Goal: Task Accomplishment & Management: Complete application form

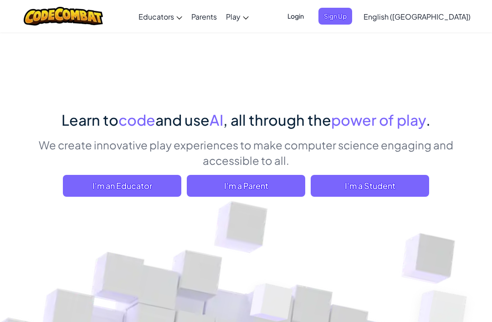
click at [404, 189] on span "I'm a Student" at bounding box center [370, 186] width 119 height 22
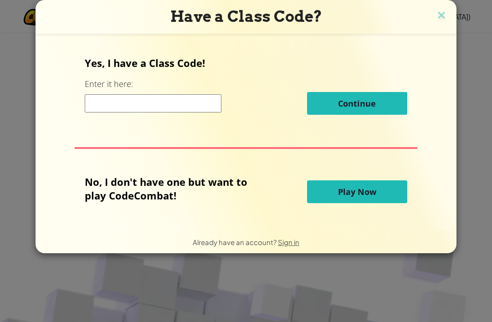
click at [372, 197] on span "Play Now" at bounding box center [357, 191] width 38 height 11
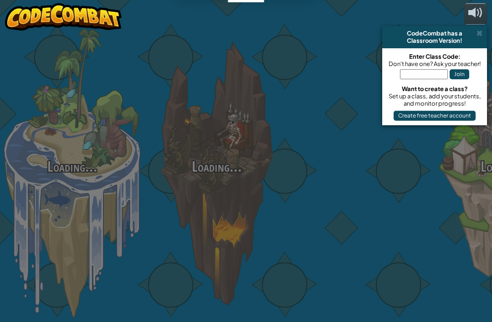
click at [367, 188] on div at bounding box center [361, 144] width 145 height 289
click at [362, 191] on div at bounding box center [361, 144] width 145 height 289
click at [350, 207] on div at bounding box center [361, 144] width 145 height 289
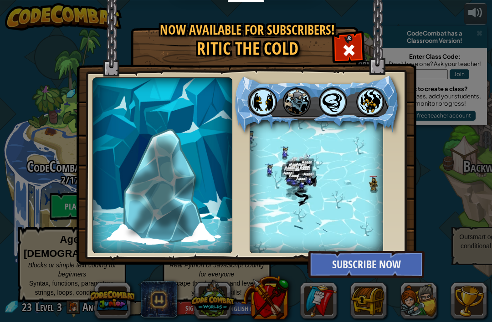
click at [248, 230] on div "Now available for subscribers! Ritic the Cold hello world Coming soon descripti…" at bounding box center [246, 161] width 492 height 322
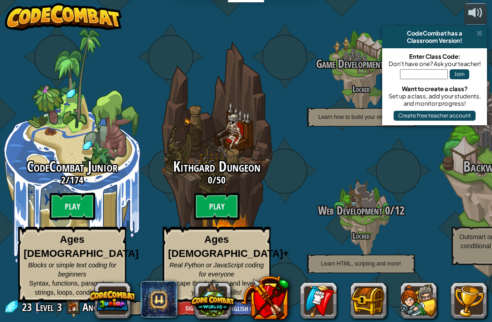
scroll to position [0, 17]
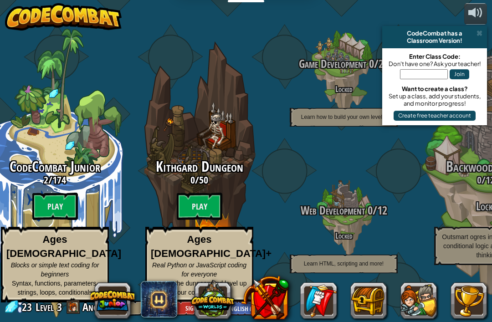
click at [213, 204] on btn "Play" at bounding box center [200, 206] width 46 height 27
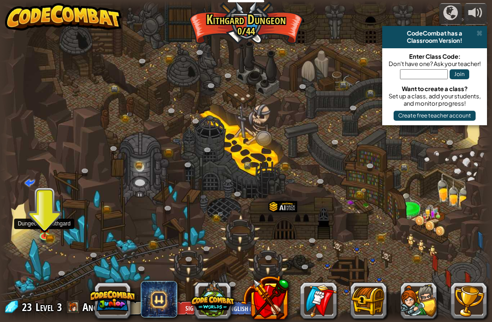
click at [40, 243] on div at bounding box center [246, 161] width 492 height 322
click at [43, 246] on div at bounding box center [246, 161] width 492 height 322
click at [39, 218] on img at bounding box center [44, 227] width 12 height 20
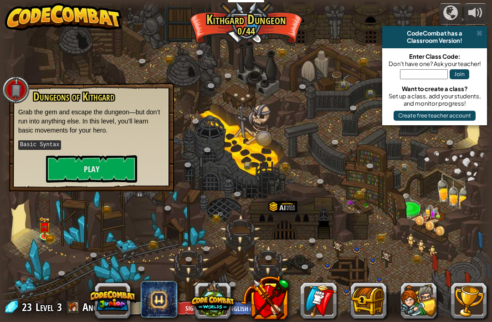
click at [475, 34] on div "CodeCombat has a" at bounding box center [435, 33] width 98 height 7
click at [475, 35] on div "CodeCombat has a" at bounding box center [435, 33] width 98 height 7
click at [79, 171] on button "Play" at bounding box center [91, 168] width 91 height 27
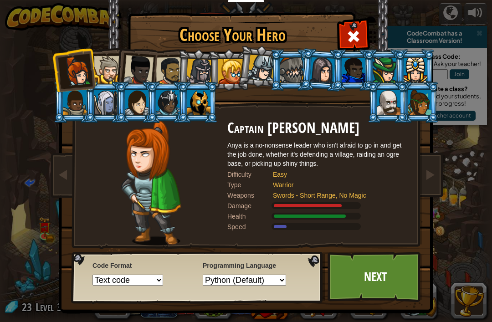
click at [478, 32] on div "Choose Your Hero 23 Captain [PERSON_NAME] Anya is a no-nonsense leader who isn'…" at bounding box center [246, 161] width 492 height 322
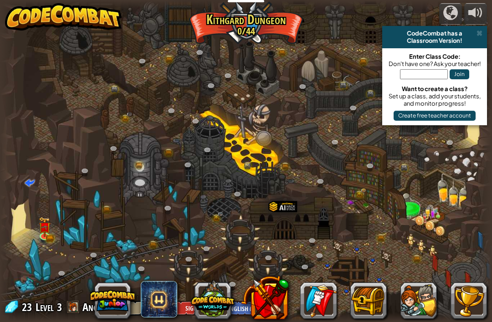
click at [471, 34] on div "CodeCombat has a" at bounding box center [435, 33] width 98 height 7
click at [478, 31] on span at bounding box center [480, 33] width 6 height 7
click at [478, 31] on div at bounding box center [485, 161] width 15 height 322
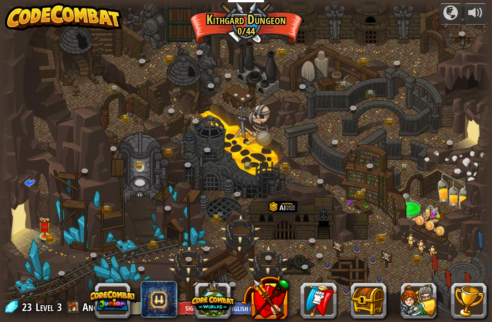
click at [478, 32] on div at bounding box center [485, 161] width 15 height 322
click at [69, 209] on div at bounding box center [246, 161] width 492 height 322
click at [39, 231] on img at bounding box center [44, 227] width 12 height 20
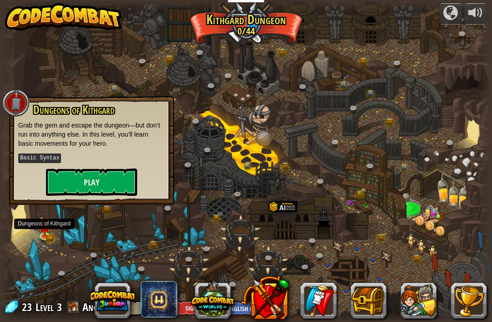
click at [70, 180] on button "Play" at bounding box center [91, 182] width 91 height 27
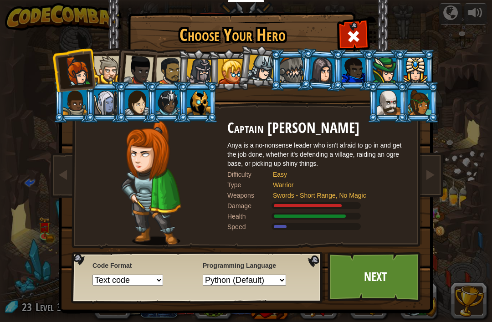
click at [392, 269] on link "Next" at bounding box center [375, 277] width 95 height 50
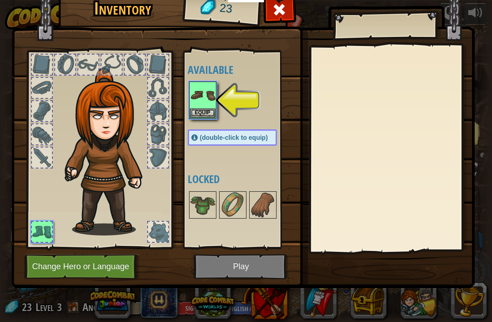
click at [42, 170] on div at bounding box center [99, 147] width 150 height 205
click at [24, 159] on img at bounding box center [243, 123] width 464 height 331
click at [58, 267] on button "Change Hero or Language" at bounding box center [82, 266] width 116 height 25
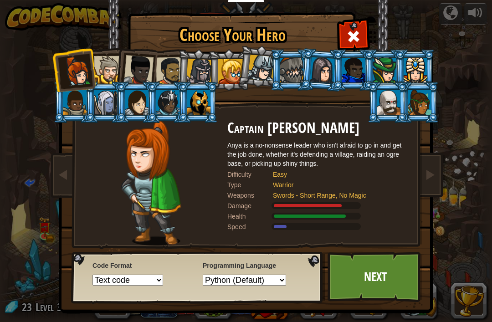
click at [319, 68] on div at bounding box center [323, 70] width 26 height 26
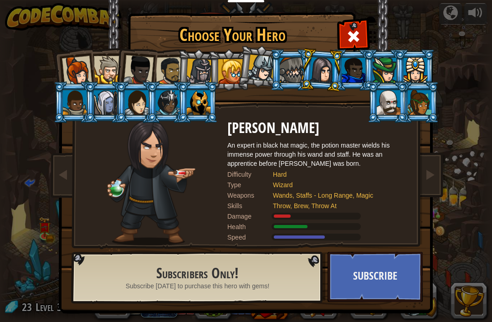
click at [426, 110] on div at bounding box center [420, 102] width 24 height 25
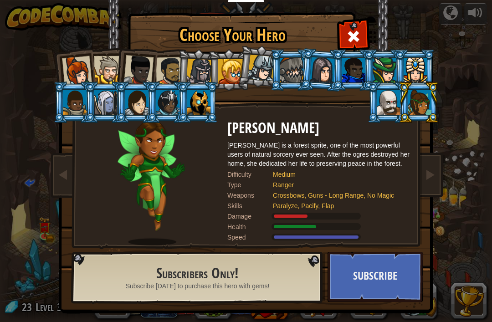
click at [401, 115] on div at bounding box center [389, 102] width 24 height 25
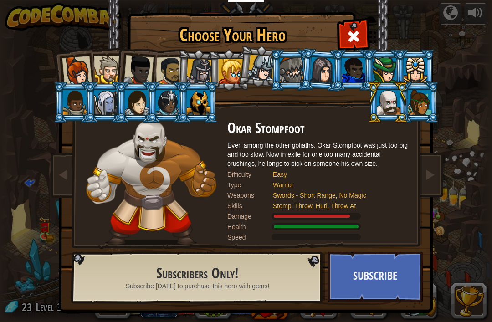
click at [157, 95] on div at bounding box center [168, 102] width 24 height 25
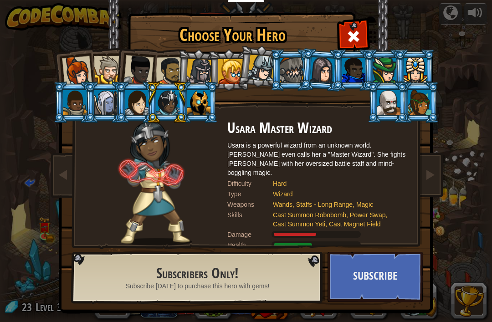
click at [175, 102] on div at bounding box center [168, 102] width 24 height 25
click at [110, 103] on div at bounding box center [106, 102] width 24 height 25
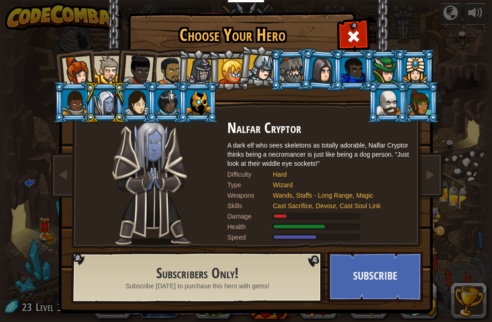
click at [79, 107] on div at bounding box center [75, 102] width 24 height 25
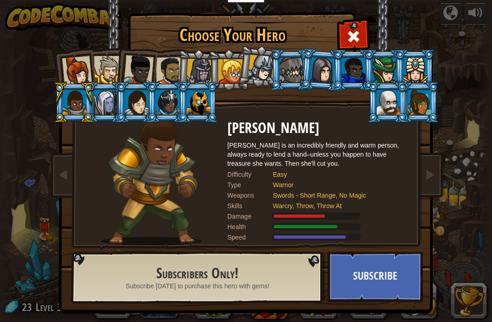
click at [83, 63] on div at bounding box center [77, 71] width 30 height 30
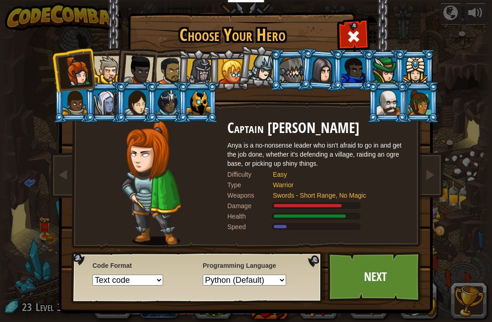
click at [311, 72] on div at bounding box center [323, 70] width 26 height 26
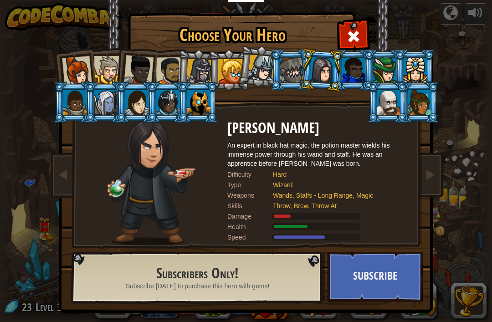
click at [418, 108] on div at bounding box center [420, 102] width 24 height 25
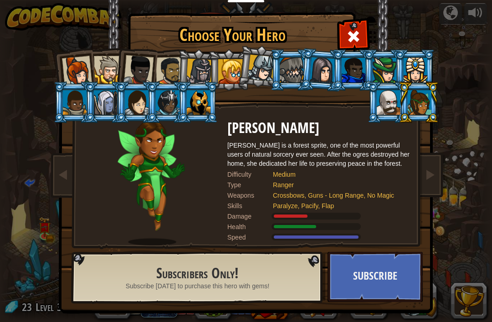
click at [391, 275] on button "Subscribe" at bounding box center [375, 277] width 95 height 50
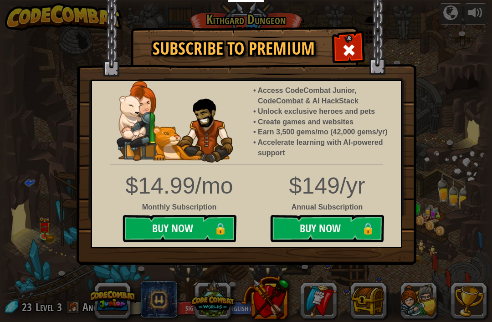
click at [356, 57] on span at bounding box center [349, 50] width 15 height 15
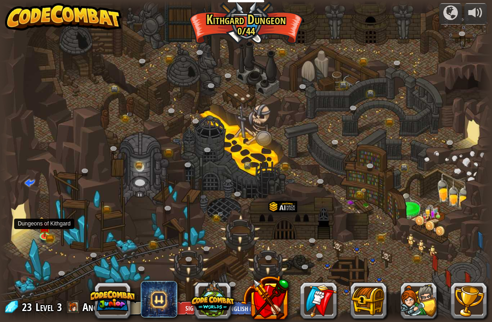
click at [41, 234] on img at bounding box center [44, 227] width 12 height 20
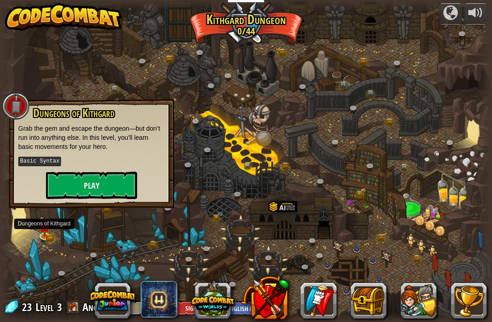
click at [67, 181] on button "Play" at bounding box center [91, 185] width 91 height 27
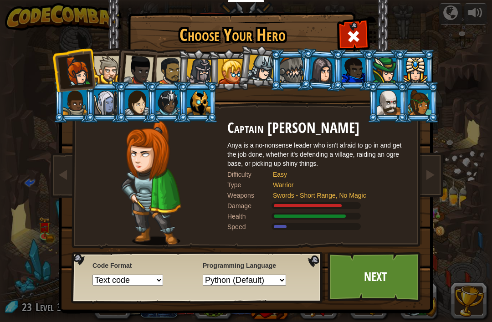
click at [351, 289] on link "Next" at bounding box center [375, 277] width 95 height 50
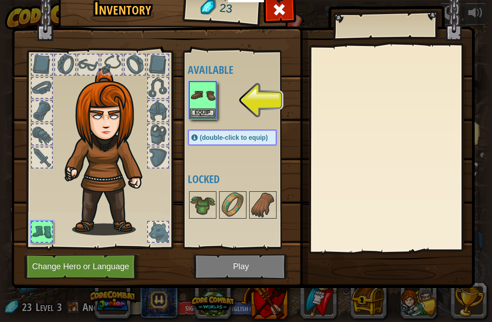
click at [260, 269] on img at bounding box center [243, 123] width 464 height 331
click at [260, 270] on img at bounding box center [243, 123] width 464 height 331
click at [211, 112] on button "Equip" at bounding box center [203, 114] width 26 height 10
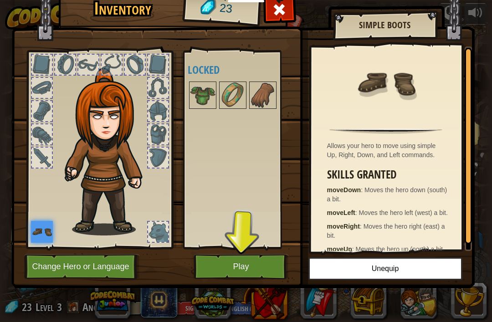
click at [254, 264] on button "Play" at bounding box center [241, 266] width 95 height 25
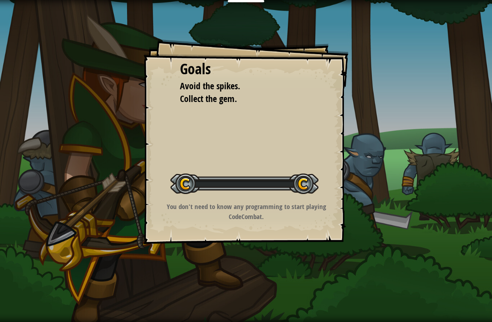
click at [264, 268] on div "Goals Avoid the spikes. Collect the gem. Start Level Error loading from server.…" at bounding box center [246, 161] width 492 height 322
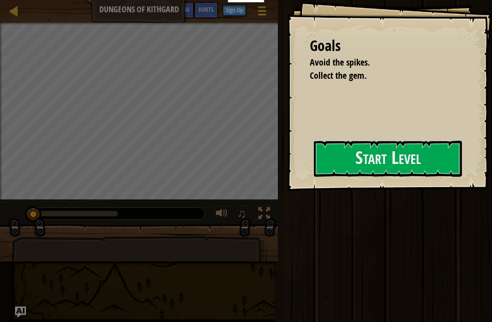
click at [314, 177] on button "Start Level" at bounding box center [388, 159] width 148 height 36
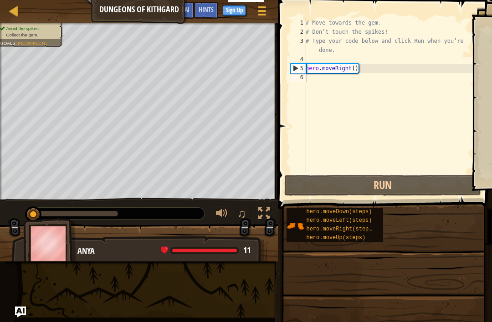
click at [379, 167] on div "# Move towards the gem. # Don’t touch the spikes! # Type your code below and cl…" at bounding box center [391, 104] width 175 height 173
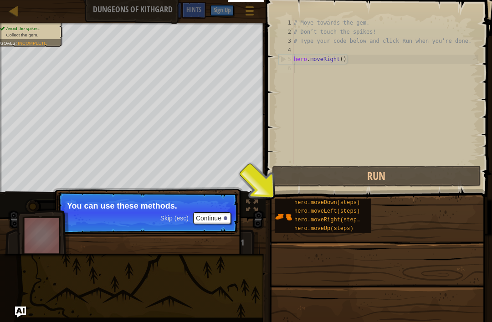
click at [326, 218] on span "hero.moveRight(steps)" at bounding box center [329, 220] width 69 height 6
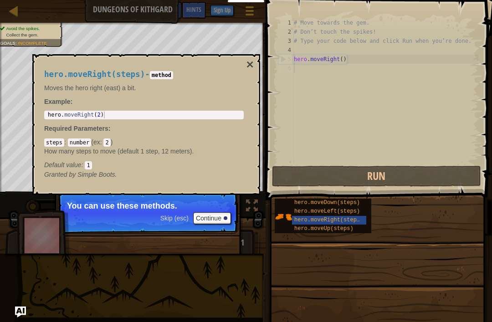
click at [224, 215] on button "Continue" at bounding box center [212, 218] width 38 height 12
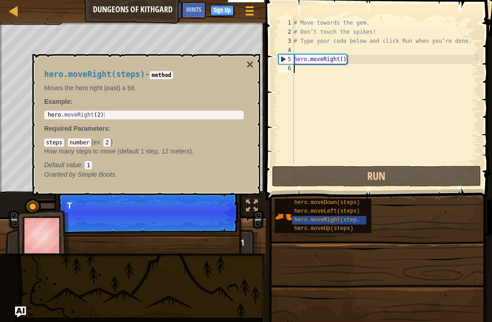
scroll to position [5, 0]
click at [219, 220] on p "Skip (esc) Continue Type your code" at bounding box center [147, 213] width 181 height 42
click at [247, 61] on button "×" at bounding box center [250, 64] width 7 height 13
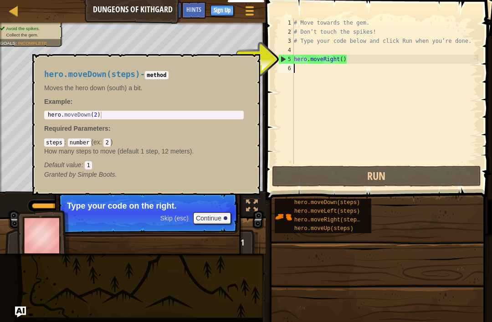
click at [348, 205] on span "hero.moveDown(steps)" at bounding box center [328, 203] width 66 height 6
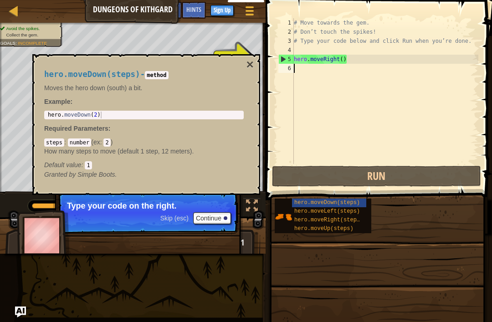
click at [218, 223] on button "Continue" at bounding box center [212, 218] width 38 height 12
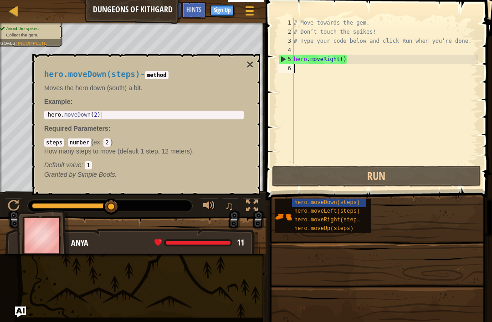
click at [168, 76] on code "method" at bounding box center [156, 75] width 23 height 8
click at [240, 252] on div "Anya 11 x: 18 y: 18 No target" at bounding box center [132, 266] width 255 height 76
click at [238, 65] on div "hero.moveDown(steps) - method Moves the hero down (south) a bit. Example : 1 he…" at bounding box center [144, 125] width 212 height 126
click at [243, 70] on div "hero.moveDown(steps) - method Moves the hero down (south) a bit. Example : 1 he…" at bounding box center [144, 125] width 212 height 126
click at [247, 66] on button "×" at bounding box center [250, 64] width 7 height 13
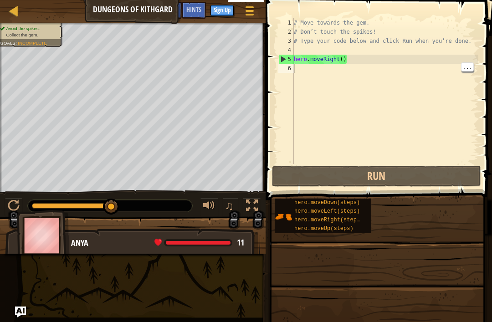
click at [310, 72] on div "# Move towards the gem. # Don’t touch the spikes! # Type your code below and cl…" at bounding box center [385, 100] width 186 height 164
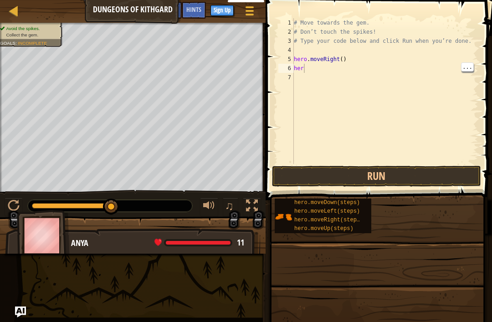
click at [314, 69] on div "# Move towards the gem. # Don’t touch the spikes! # Type your code below and cl…" at bounding box center [385, 100] width 186 height 164
click at [489, 70] on span at bounding box center [380, 87] width 234 height 227
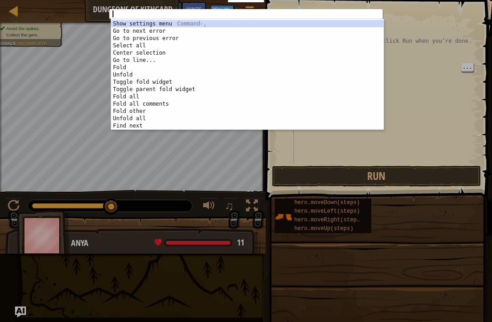
click at [465, 246] on div "1 ההההההההההההההההההההההההההההההההההההההההההההההההההההההההההההההההההההההההההההה…" at bounding box center [246, 161] width 492 height 322
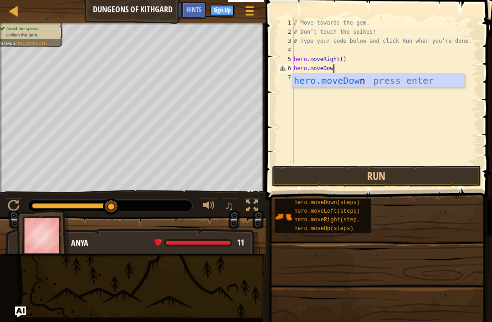
scroll to position [5, 3]
click at [395, 178] on button "Run" at bounding box center [376, 176] width 209 height 21
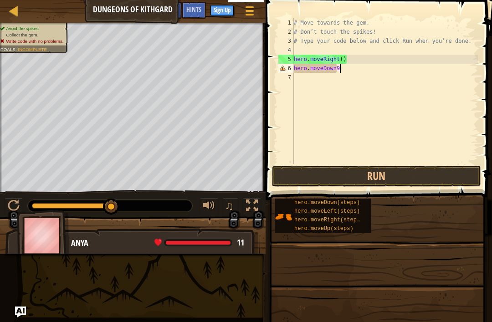
scroll to position [5, 3]
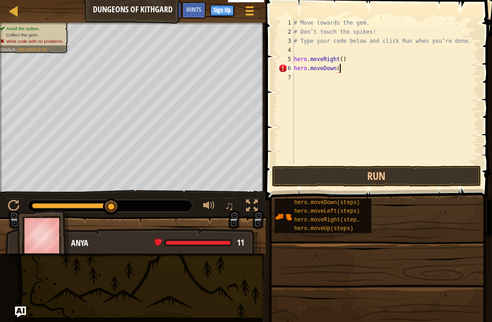
type textarea "hero.moveDown()"
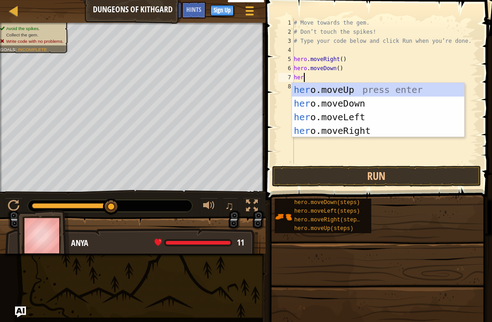
type textarea "hero"
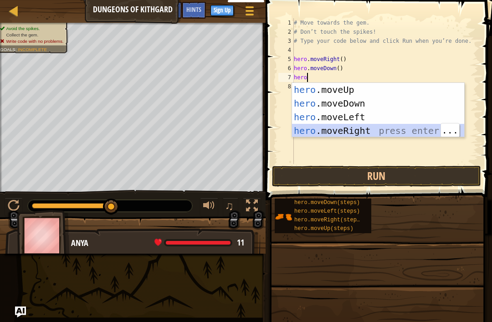
click at [328, 128] on div "hero .moveUp press enter hero .moveDown press enter hero .moveLeft press enter …" at bounding box center [378, 124] width 172 height 82
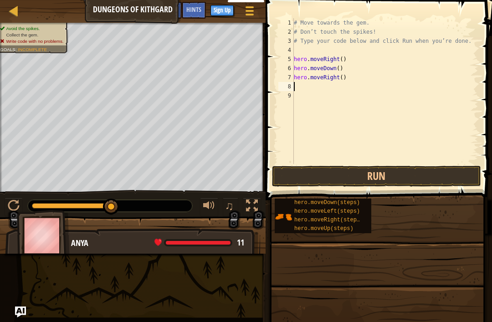
scroll to position [5, 0]
click at [392, 178] on button "Run" at bounding box center [376, 176] width 209 height 21
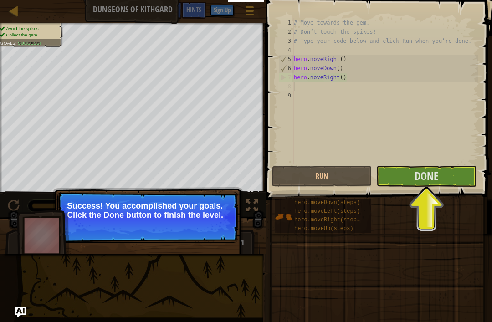
click at [443, 190] on span at bounding box center [378, 324] width 220 height 270
click at [448, 174] on button "Done" at bounding box center [427, 176] width 100 height 21
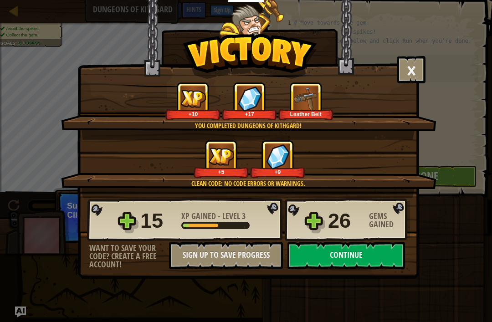
click at [363, 265] on button "Continue" at bounding box center [347, 255] width 118 height 27
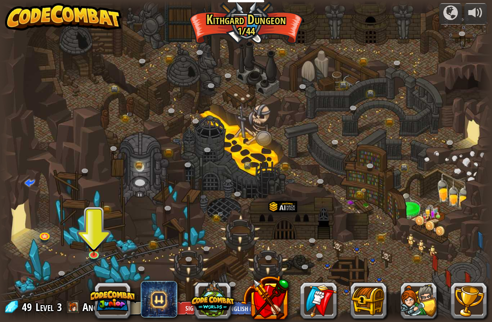
click at [93, 246] on img at bounding box center [94, 245] width 12 height 21
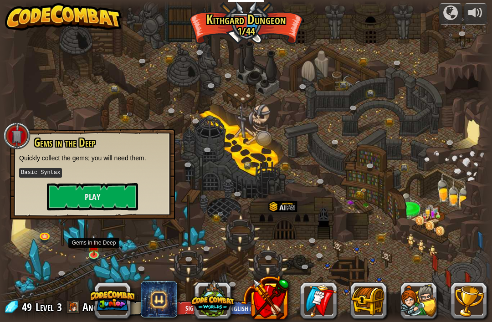
click at [102, 202] on button "Play" at bounding box center [92, 196] width 91 height 27
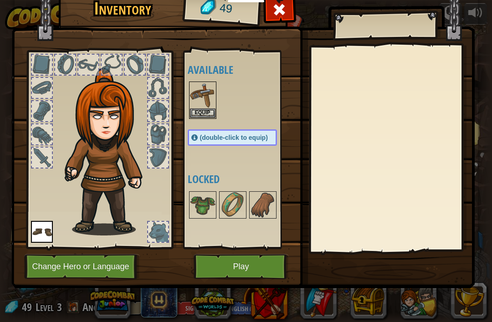
click at [232, 265] on button "Play" at bounding box center [241, 266] width 95 height 25
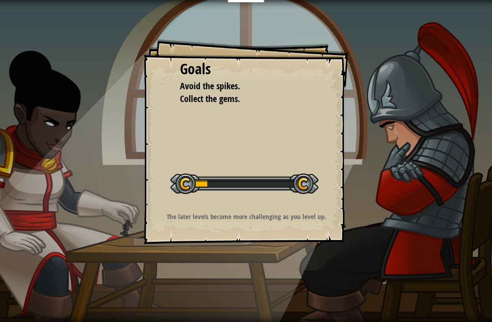
click at [222, 208] on div "Goals Avoid the spikes. Collect the gems. Start Level Error loading from server…" at bounding box center [246, 141] width 205 height 205
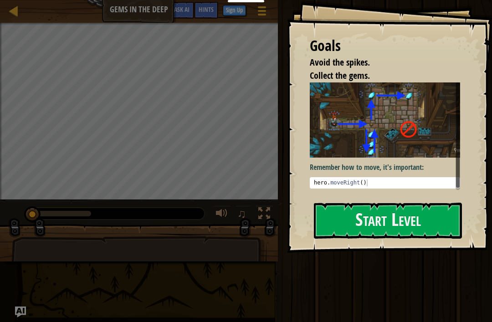
click at [436, 145] on div "Goals Avoid the spikes. Collect the gems. Remember how to move, it's important:…" at bounding box center [389, 126] width 205 height 253
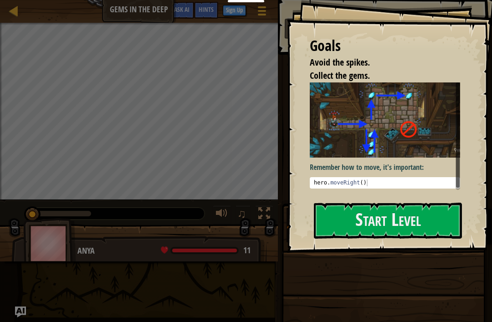
click at [419, 158] on img at bounding box center [385, 121] width 150 height 76
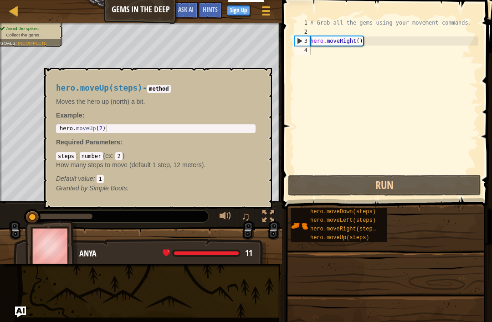
click at [365, 237] on span "hero.moveUp(steps)" at bounding box center [339, 238] width 59 height 6
click at [340, 238] on span "hero.moveUp(steps)" at bounding box center [339, 238] width 59 height 6
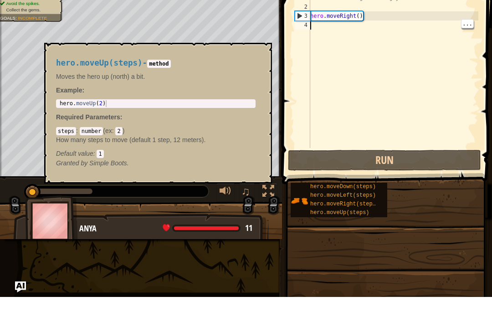
click at [354, 235] on span "hero.moveUp(steps)" at bounding box center [339, 238] width 59 height 6
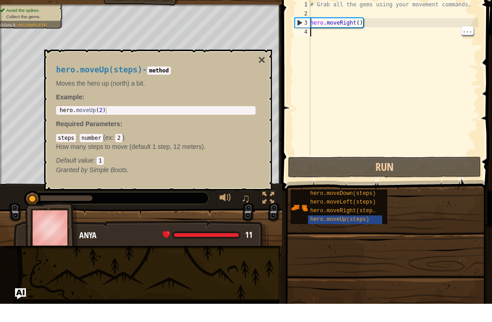
click at [200, 280] on div "Map Gems in the Deep Game Menu Done Sign Up Hints Ask AI 1 הההההההההההההההההההה…" at bounding box center [246, 161] width 492 height 322
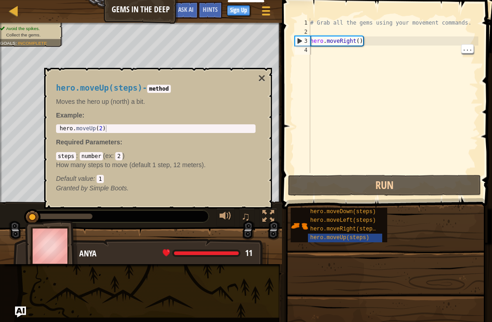
click at [259, 88] on div "hero.moveUp(steps) - method Moves the hero up (north) a bit. Example : 1 hero .…" at bounding box center [156, 138] width 212 height 126
click at [263, 81] on button "×" at bounding box center [261, 78] width 7 height 13
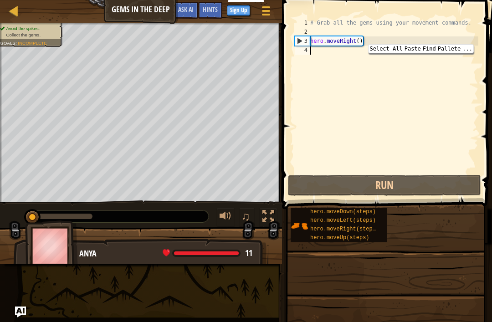
type textarea "m"
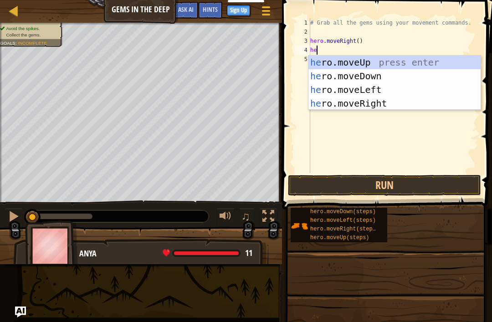
type textarea "her"
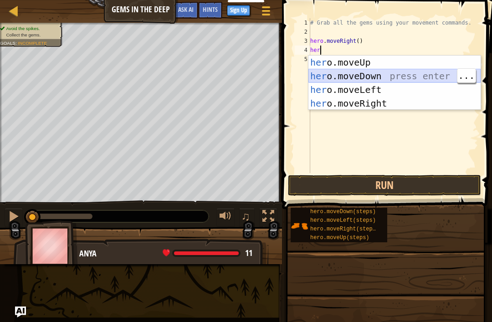
click at [351, 72] on div "her o.moveUp press enter her o.moveDown press enter her o.moveLeft press enter …" at bounding box center [395, 97] width 172 height 82
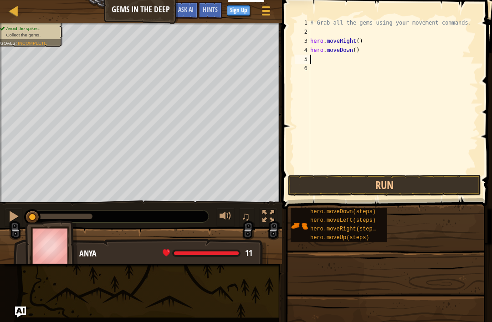
type textarea "hero.moveDown()"
click at [323, 65] on div "# Grab all the gems using your movement commands. hero . moveRight ( ) hero . m…" at bounding box center [394, 104] width 170 height 173
click at [313, 61] on div "# Grab all the gems using your movement commands. hero . moveRight ( ) hero . m…" at bounding box center [394, 104] width 170 height 173
type textarea "h"
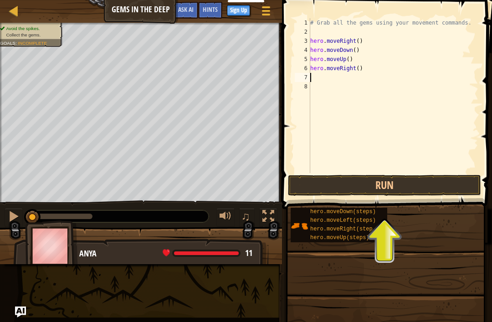
type textarea "h"
click at [433, 184] on button "Run" at bounding box center [384, 185] width 193 height 21
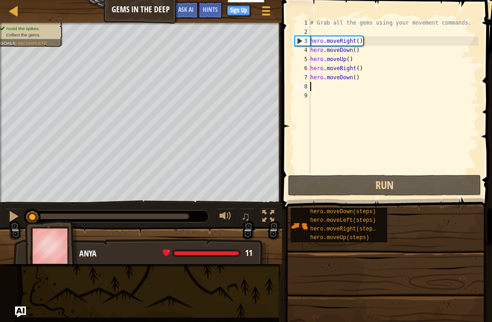
type textarea "h"
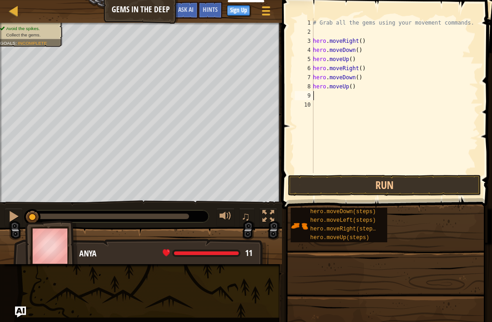
type textarea "h"
click at [416, 172] on div "# Grab all the gems using your movement commands. hero . moveRight ( ) hero . m…" at bounding box center [394, 104] width 167 height 173
click at [443, 184] on button "Run" at bounding box center [384, 185] width 193 height 21
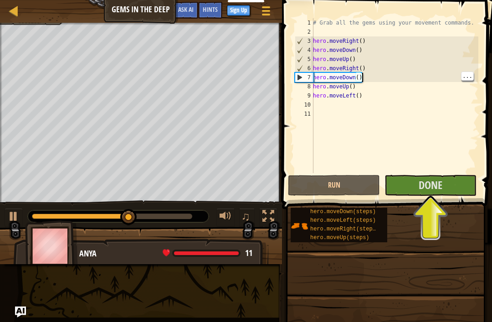
click at [369, 77] on div "# Grab all the gems using your movement commands. hero . moveRight ( ) hero . m…" at bounding box center [394, 104] width 167 height 173
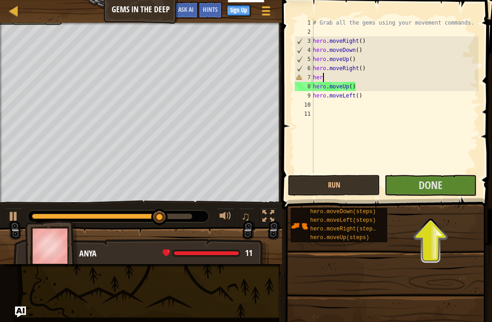
type textarea "h"
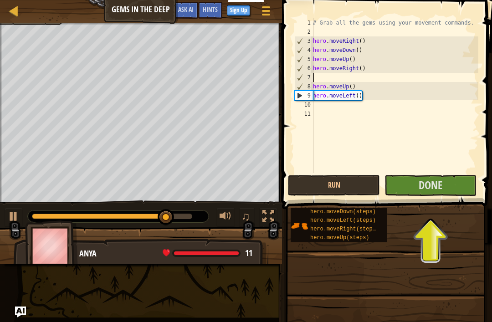
type textarea "hero.moveRight()"
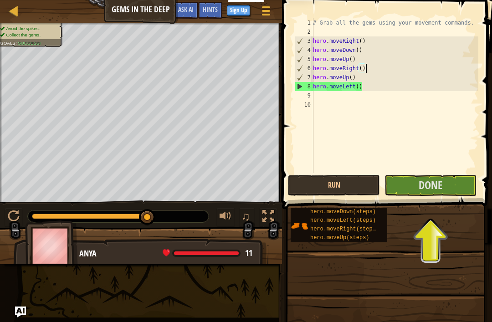
click at [445, 186] on button "Done" at bounding box center [431, 185] width 92 height 21
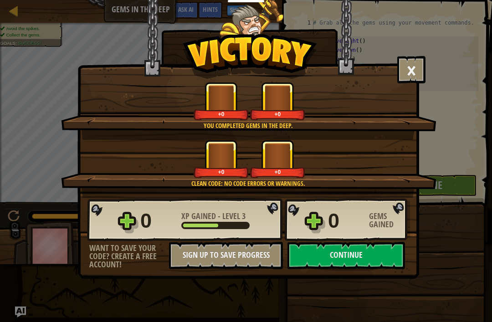
click at [351, 260] on button "Continue" at bounding box center [347, 255] width 118 height 27
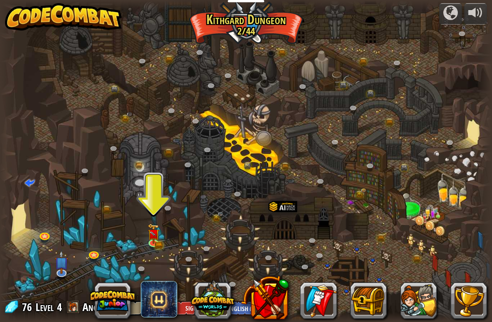
click at [155, 240] on img at bounding box center [153, 234] width 12 height 20
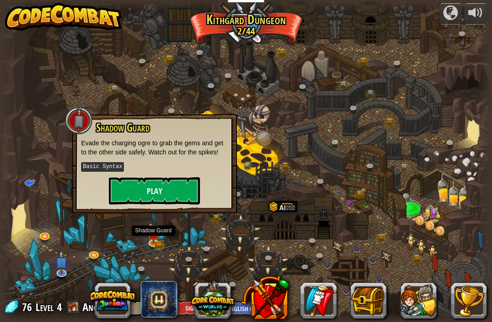
click at [148, 194] on button "Play" at bounding box center [154, 190] width 91 height 27
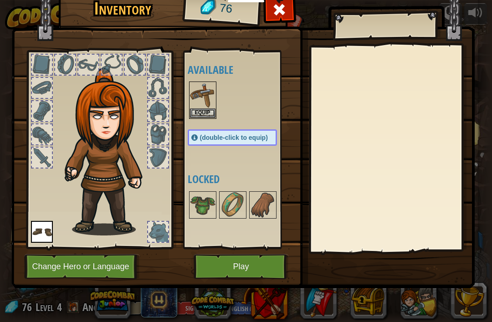
click at [202, 117] on button "Equip" at bounding box center [203, 114] width 26 height 10
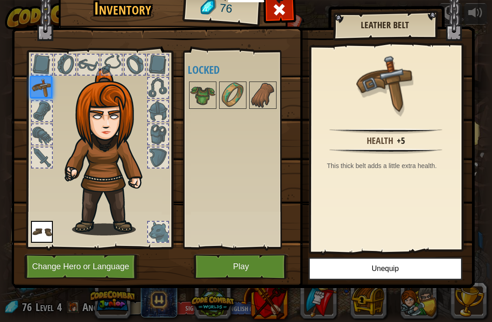
click at [203, 107] on img at bounding box center [203, 96] width 26 height 26
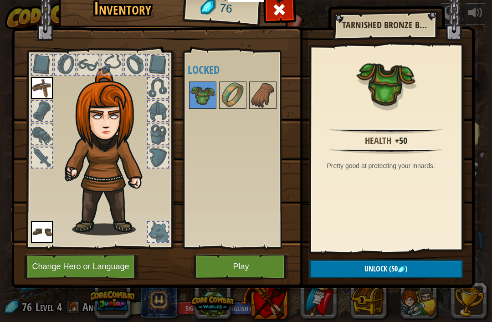
click at [201, 90] on img at bounding box center [203, 96] width 26 height 26
click at [266, 280] on img at bounding box center [243, 123] width 464 height 331
click at [249, 264] on button "Play" at bounding box center [241, 266] width 95 height 25
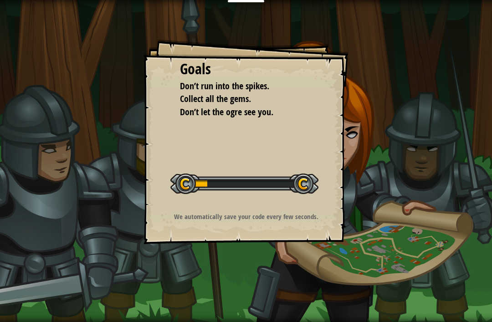
click at [233, 263] on div "Goals Don’t run into the spikes. Collect all the gems. Don’t let the ogre see y…" at bounding box center [246, 161] width 492 height 322
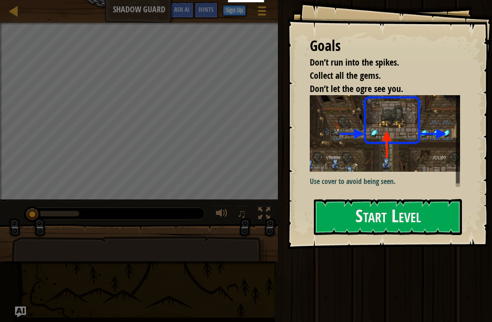
click at [377, 199] on button "Start Level" at bounding box center [388, 217] width 148 height 36
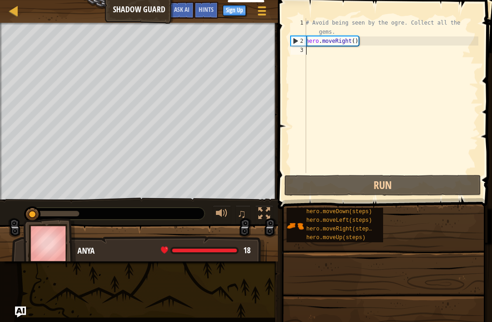
click at [356, 177] on div "Hints 1 2 3 # Avoid being seen by the ogre. Collect all the gems. hero . moveRi…" at bounding box center [383, 159] width 217 height 318
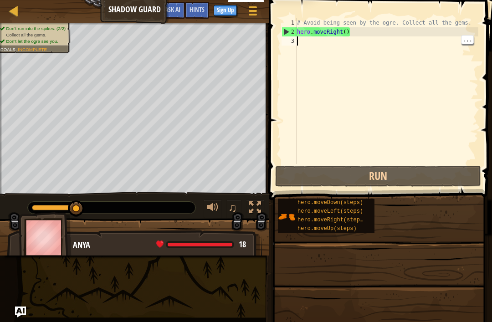
click at [352, 230] on span "hero.moveUp(steps)" at bounding box center [327, 229] width 59 height 6
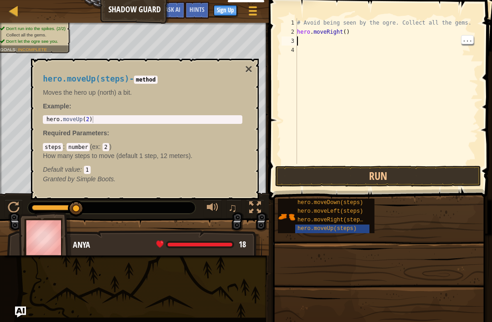
click at [248, 67] on button "×" at bounding box center [248, 69] width 7 height 13
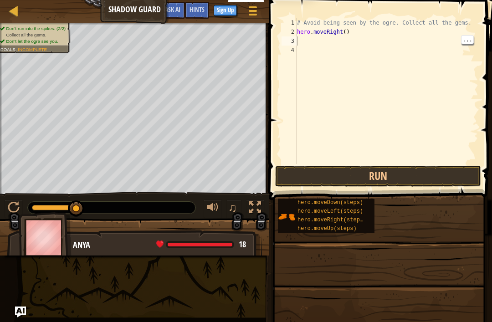
click at [315, 44] on div "# Avoid being seen by the ogre. Collect all the gems. hero . moveRight ( )" at bounding box center [386, 100] width 183 height 164
type textarea "hero.moveRight()"
click at [302, 34] on div "# Avoid being seen by the ogre. Collect all the gems. hero . moveRight ( )" at bounding box center [386, 100] width 183 height 164
click at [302, 35] on div "# Avoid being seen by the ogre. Collect all the gems. hero . moveRight ( )" at bounding box center [386, 100] width 183 height 164
click at [298, 37] on div "# Avoid being seen by the ogre. Collect all the gems. hero . moveRight ( )" at bounding box center [386, 100] width 183 height 164
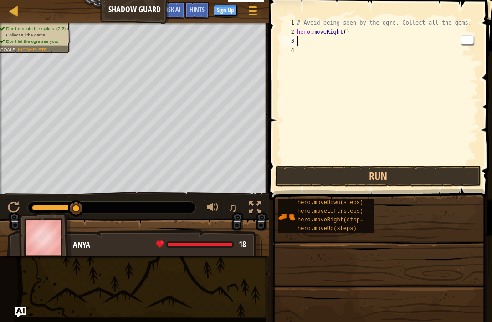
type textarea "h"
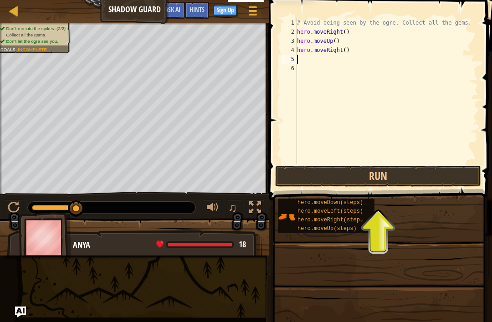
type textarea "h"
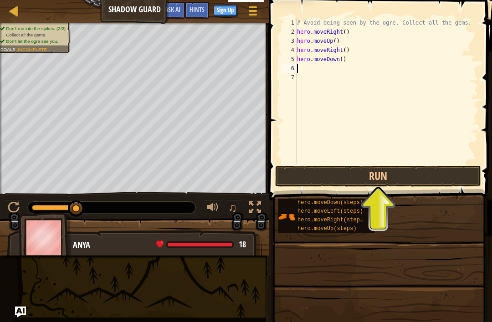
type textarea "h"
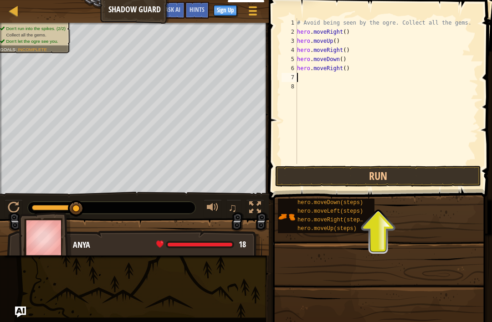
click at [412, 178] on button "Run" at bounding box center [378, 176] width 206 height 21
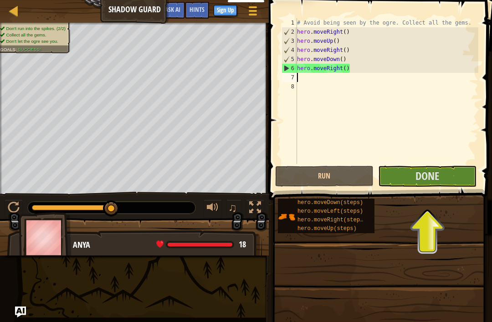
click at [434, 186] on button "Done" at bounding box center [427, 176] width 98 height 21
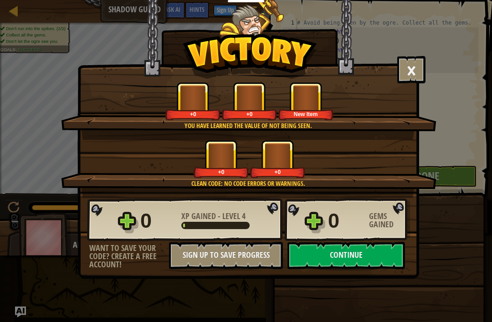
click at [376, 254] on button "Continue" at bounding box center [347, 255] width 118 height 27
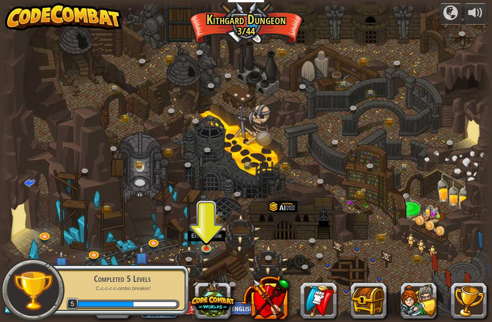
click at [208, 241] on img at bounding box center [207, 239] width 12 height 21
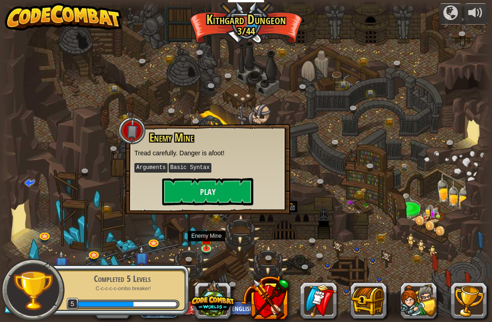
click at [237, 183] on button "Play" at bounding box center [207, 191] width 91 height 27
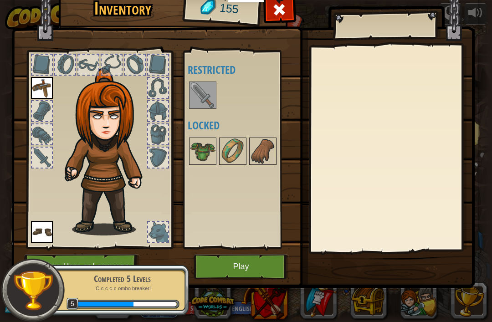
click at [183, 93] on img at bounding box center [243, 123] width 464 height 331
click at [215, 84] on img at bounding box center [203, 96] width 26 height 26
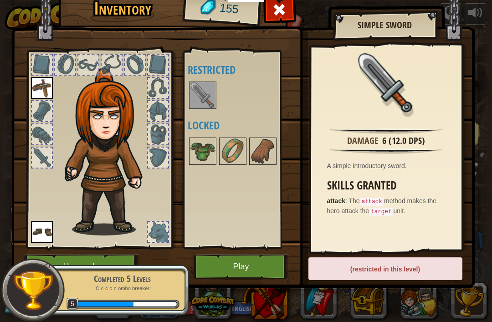
click at [205, 102] on img at bounding box center [203, 96] width 26 height 26
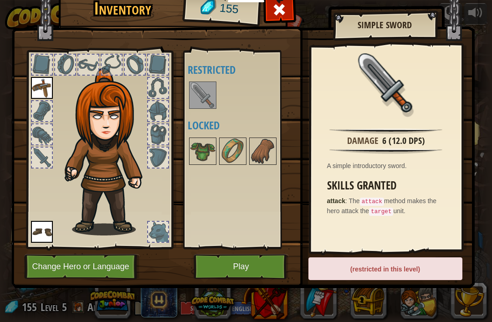
click at [261, 281] on img at bounding box center [243, 123] width 464 height 331
click at [274, 269] on button "Play" at bounding box center [241, 266] width 95 height 25
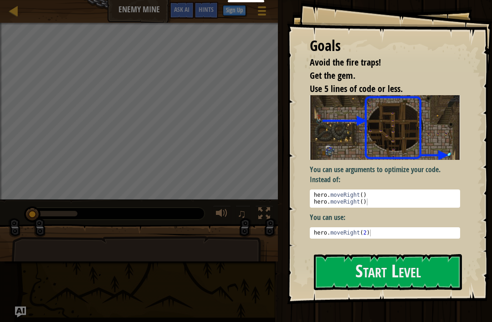
click at [362, 243] on div "You can use arguments to optimize your code. Instead of: 1 2 hero . moveRight (…" at bounding box center [385, 169] width 150 height 148
click at [362, 277] on button "Start Level" at bounding box center [388, 272] width 148 height 36
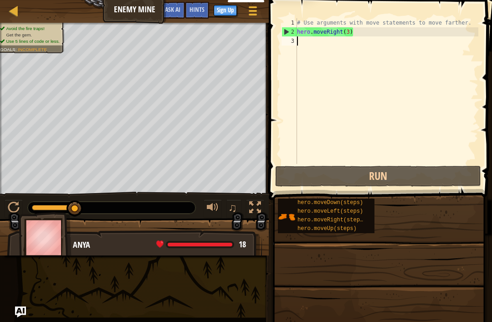
type textarea "h"
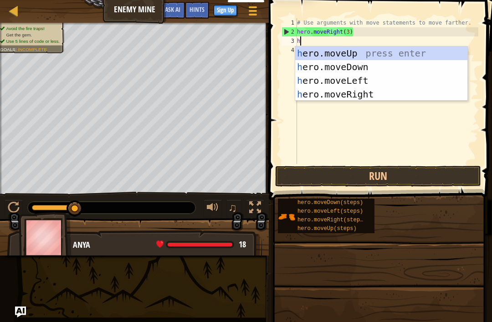
scroll to position [5, 0]
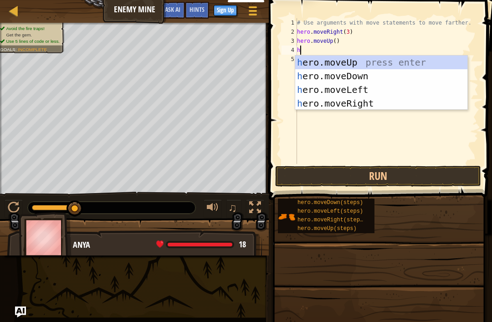
type textarea "h'"
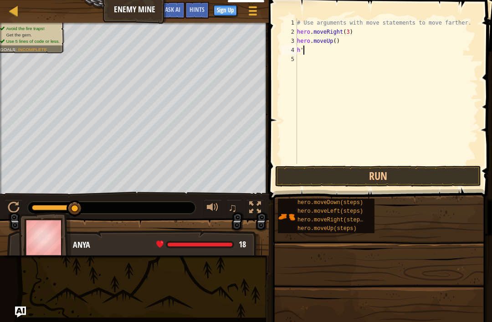
type textarea "h"
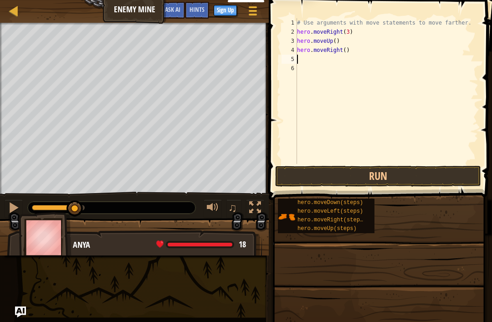
type textarea "h"
type textarea "hero.moveDown(3"
type textarea "0"
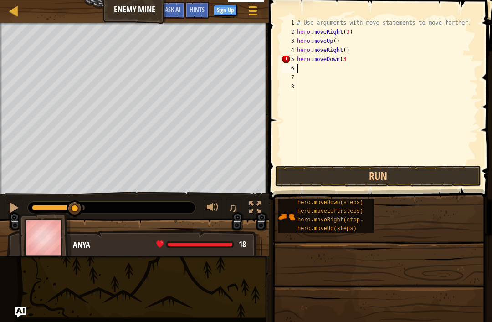
type textarea "hero.moveDown(3"
type textarea "0"
type textarea "hero.moveDown(3)"
type textarea "\"
type textarea "h"
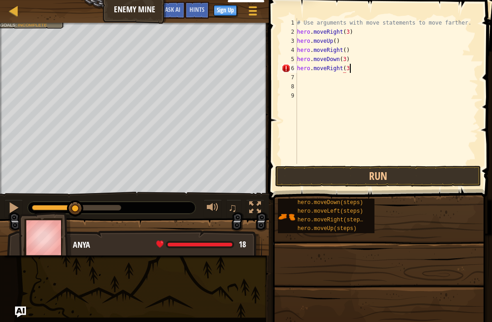
scroll to position [5, 4]
type textarea "hero.moveRight(3)"
click at [416, 182] on button "Run" at bounding box center [378, 176] width 206 height 21
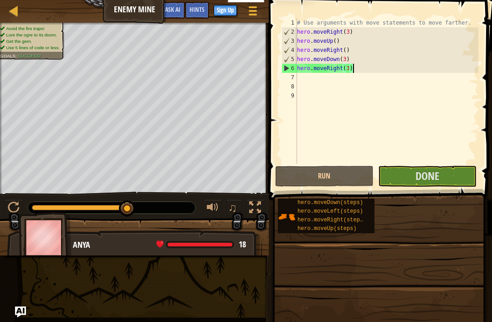
click at [439, 181] on span "Done" at bounding box center [428, 176] width 24 height 15
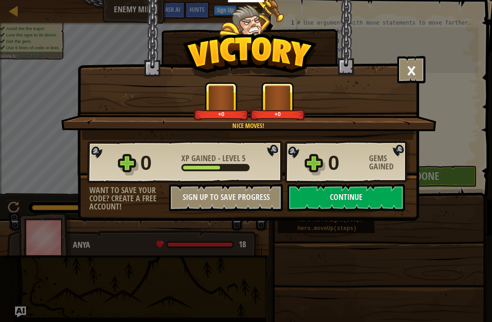
click at [390, 196] on button "Continue" at bounding box center [347, 197] width 118 height 27
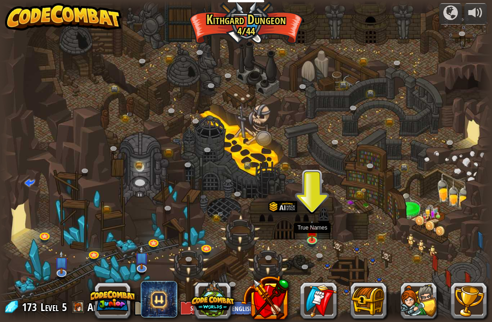
click at [306, 233] on img at bounding box center [312, 231] width 12 height 21
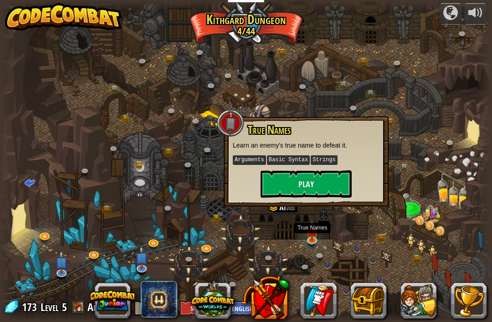
click at [336, 196] on button "Play" at bounding box center [306, 184] width 91 height 27
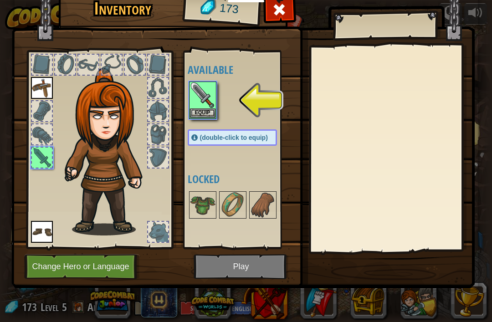
click at [194, 117] on button "Equip" at bounding box center [203, 114] width 26 height 10
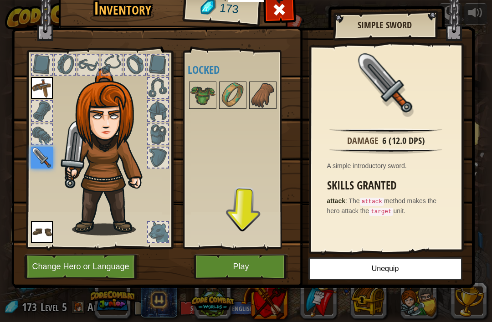
click at [270, 273] on button "Play" at bounding box center [241, 266] width 95 height 25
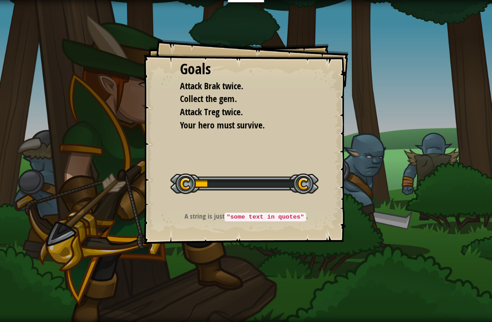
click at [340, 225] on div "Goals Attack Brak twice. Collect the gem. Attack Treg twice. Your hero must sur…" at bounding box center [246, 141] width 205 height 205
click at [331, 229] on div "Goals Attack Brak twice. Collect the gem. Attack Treg twice. Your hero must sur…" at bounding box center [246, 141] width 205 height 205
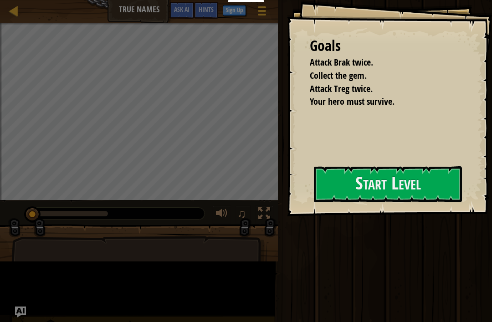
click at [337, 217] on div "Goals Attack Brak twice. Collect the gem. Attack Treg twice. Your hero must sur…" at bounding box center [389, 108] width 205 height 217
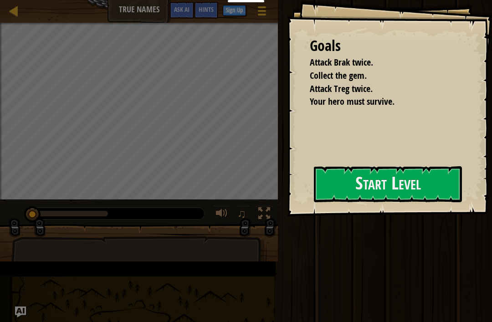
click at [341, 229] on div at bounding box center [388, 222] width 148 height 21
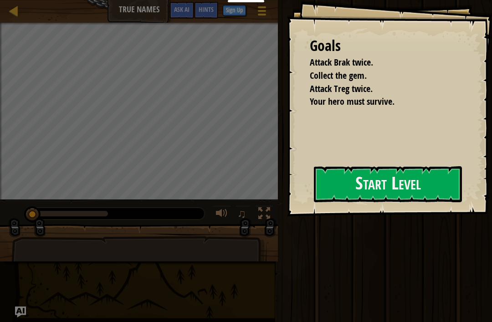
click at [326, 190] on button "Start Level" at bounding box center [388, 184] width 148 height 36
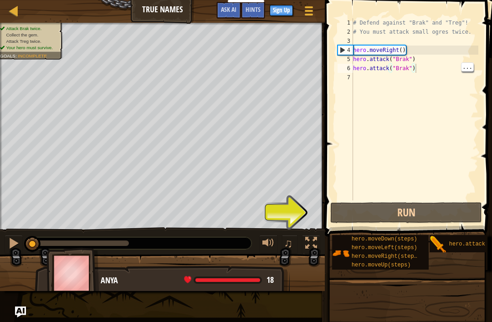
click at [424, 218] on button "Run" at bounding box center [407, 212] width 152 height 21
type textarea "hero.attack("Brak")"
click at [428, 217] on button "Running" at bounding box center [407, 212] width 152 height 21
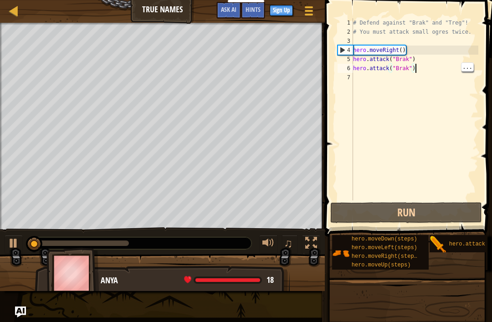
click at [420, 222] on button "Run" at bounding box center [407, 212] width 152 height 21
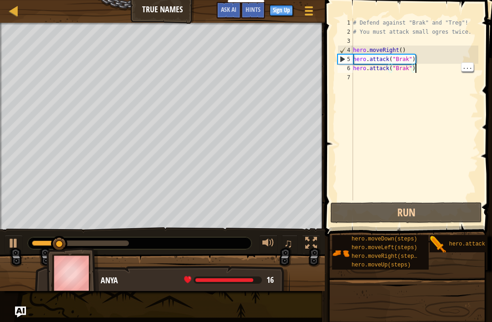
click at [461, 260] on div "hero.moveDown(steps) hero.moveLeft(steps) hero.moveRight(steps) hero.moveUp(ste…" at bounding box center [409, 253] width 154 height 36
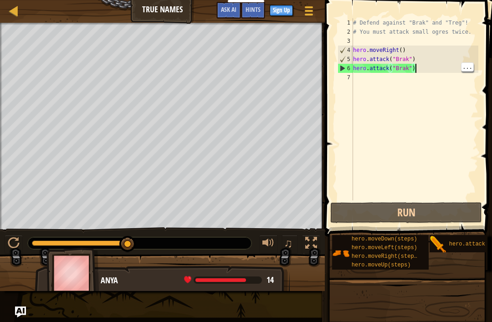
click at [369, 83] on div "# Defend against "Brak" and "Treg"! # You must attack small ogres twice. hero .…" at bounding box center [414, 118] width 127 height 201
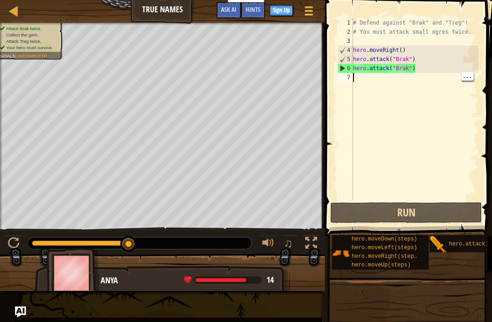
type textarea "h"
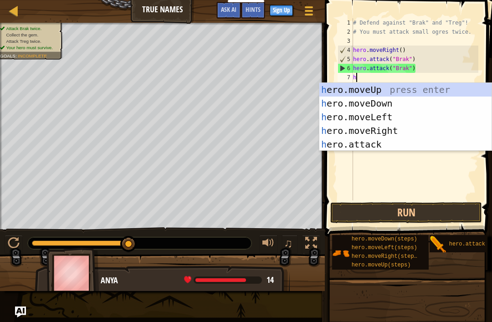
scroll to position [5, 0]
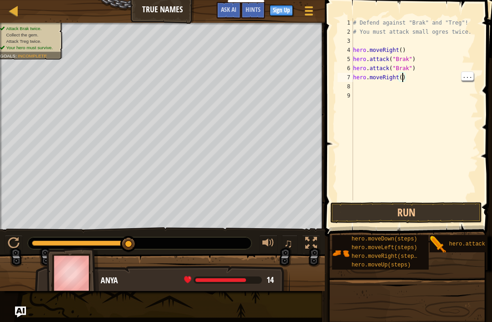
click at [411, 81] on div "# Defend against "Brak" and "Treg"! # You must attack small ogres twice. hero .…" at bounding box center [414, 118] width 127 height 201
type textarea "hero.moveRight(2)"
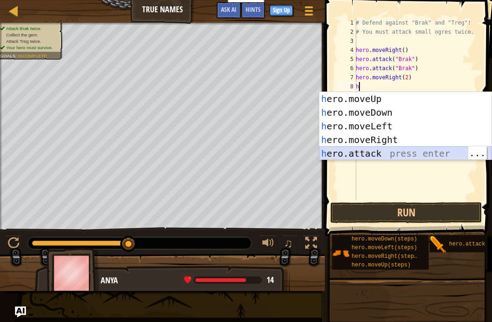
click at [398, 152] on div "h ero.moveUp press enter h ero.moveDown press enter h ero.moveLeft press enter …" at bounding box center [406, 140] width 172 height 96
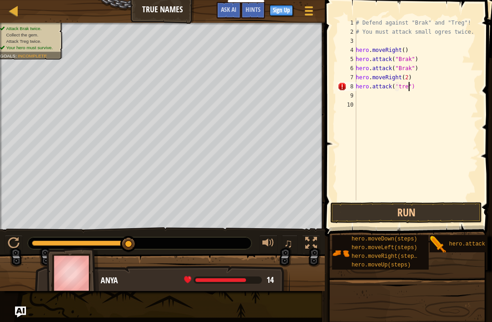
scroll to position [5, 5]
type textarea "hero.attack('treg")"
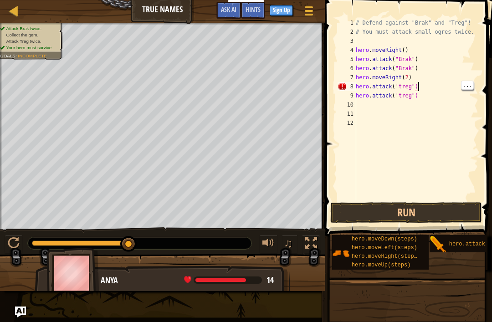
click at [417, 88] on div "# Defend against "Brak" and "Treg"! # You must attack small ogres twice. hero .…" at bounding box center [416, 118] width 124 height 201
click at [422, 97] on div "# Defend against "Brak" and "Treg"! # You must attack small ogres twice. hero .…" at bounding box center [416, 118] width 124 height 201
type textarea "h"
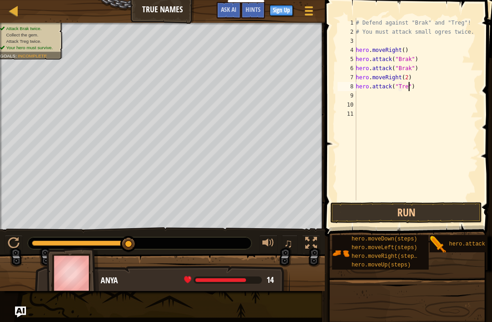
type textarea "hero.attack("Treg")"
type textarea "m"
click at [410, 203] on button "Run" at bounding box center [407, 212] width 152 height 21
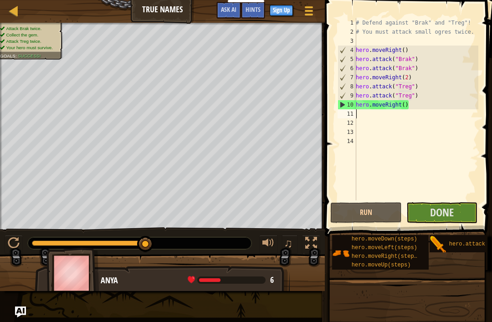
click at [449, 216] on span "Done" at bounding box center [442, 212] width 24 height 15
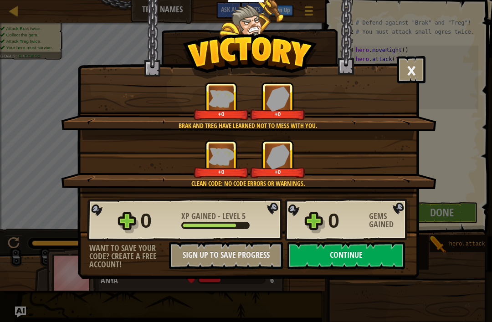
click at [371, 256] on button "Continue" at bounding box center [347, 255] width 118 height 27
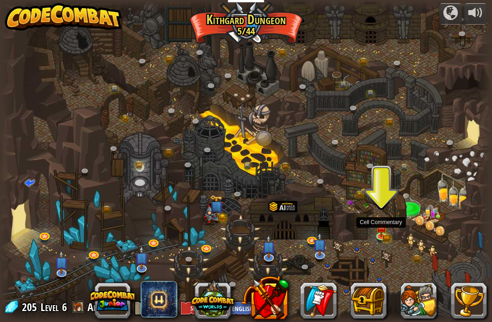
scroll to position [0, 0]
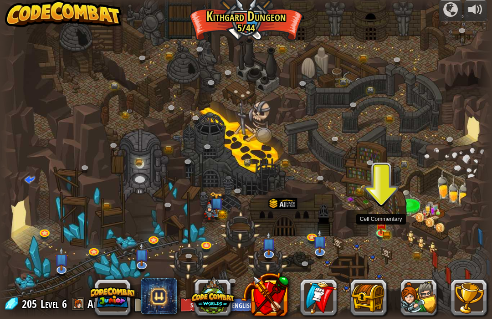
click at [382, 229] on img at bounding box center [381, 227] width 12 height 20
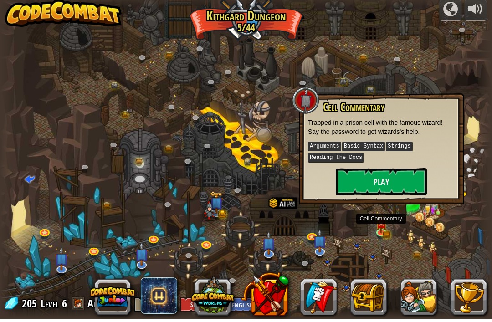
click at [362, 171] on button "Play" at bounding box center [381, 184] width 91 height 27
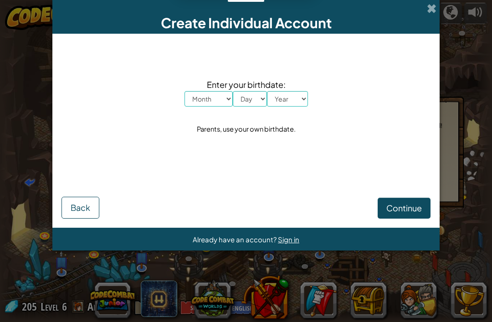
click at [222, 90] on span "Enter your birthdate:" at bounding box center [247, 84] width 124 height 13
click at [436, 6] on span at bounding box center [432, 9] width 10 height 10
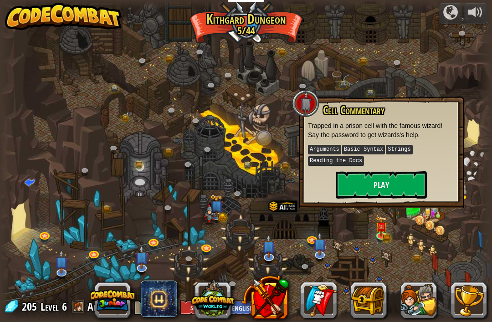
click at [405, 188] on button "Play" at bounding box center [381, 184] width 91 height 27
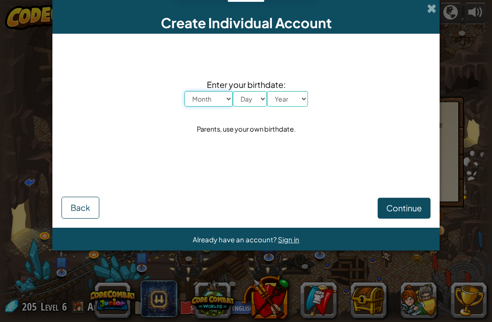
click at [212, 96] on select "Month January February March April May June July August September October Novem…" at bounding box center [209, 99] width 48 height 16
click at [227, 99] on select "Month January February March April May June July August September October Novem…" at bounding box center [209, 99] width 48 height 16
select select "4"
click at [253, 102] on select "Day 1 2 3 4 5 6 7 8 9 10 11 12 13 14 15 16 17 18 19 20 21 22 23 24 25 26 27 28 …" at bounding box center [250, 99] width 34 height 16
click at [265, 102] on select "Day 1 2 3 4 5 6 7 8 9 10 11 12 13 14 15 16 17 18 19 20 21 22 23 24 25 26 27 28 …" at bounding box center [250, 99] width 34 height 16
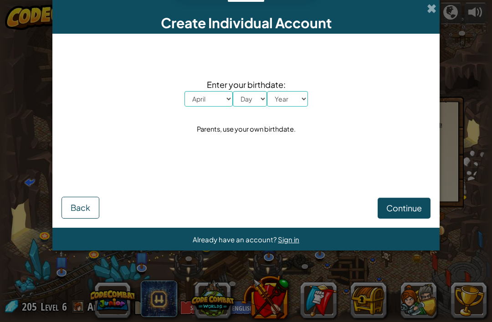
click at [422, 191] on div "Continue Back" at bounding box center [246, 195] width 369 height 48
click at [417, 212] on span "Continue" at bounding box center [405, 208] width 36 height 10
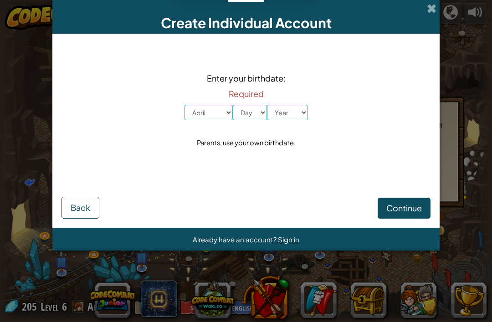
click at [415, 205] on span "Continue" at bounding box center [405, 208] width 36 height 10
click at [259, 120] on select "Day 1 2 3 4 5 6 7 8 9 10 11 12 13 14 15 16 17 18 19 20 21 22 23 24 25 26 27 28 …" at bounding box center [250, 113] width 34 height 16
select select "3"
click at [289, 110] on select "Year [DATE] 2024 2023 2022 2021 2020 2019 2018 2017 2016 2015 2014 2013 2012 20…" at bounding box center [287, 113] width 41 height 16
click at [300, 115] on select "Year [DATE] 2024 2023 2022 2021 2020 2019 2018 2017 2016 2015 2014 2013 2012 20…" at bounding box center [287, 113] width 41 height 16
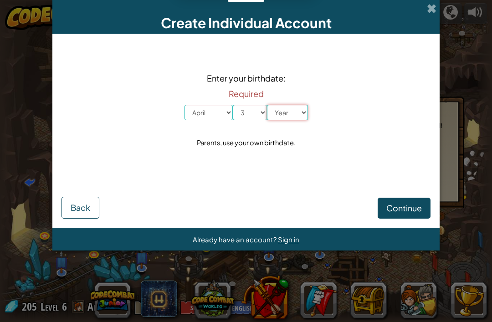
select select "2013"
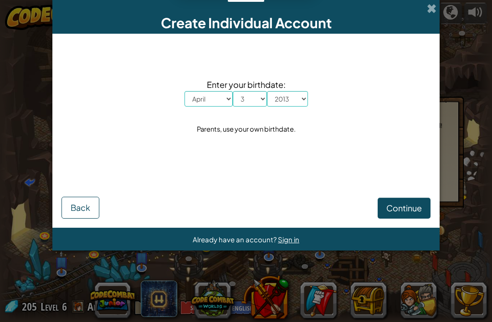
click at [410, 210] on span "Continue" at bounding box center [405, 208] width 36 height 10
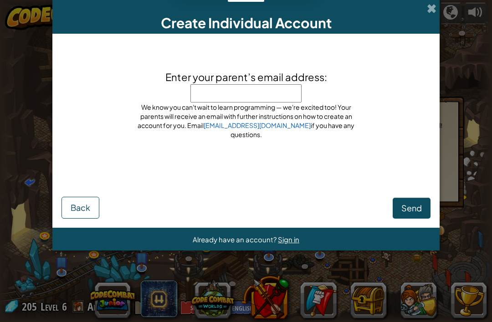
click at [396, 202] on button "Send" at bounding box center [412, 208] width 38 height 21
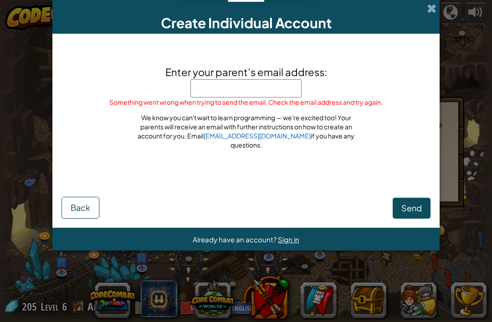
click at [286, 237] on span "Sign in" at bounding box center [288, 239] width 21 height 9
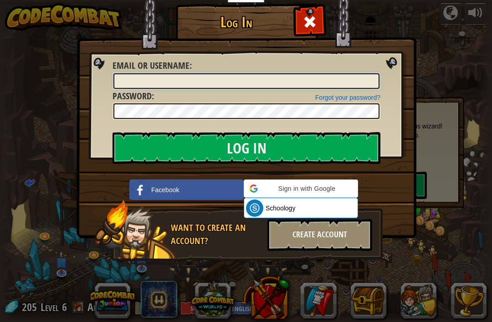
scroll to position [0, 0]
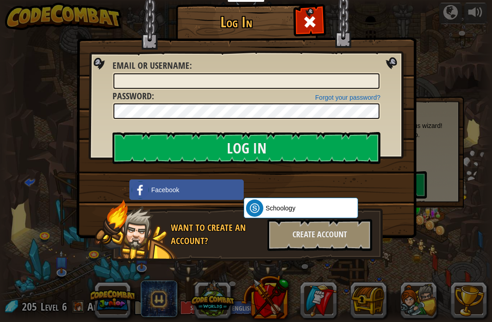
click at [308, 185] on div "Sign in with Google. Opens in new tab" at bounding box center [286, 189] width 84 height 20
click at [317, 22] on span at bounding box center [310, 22] width 15 height 15
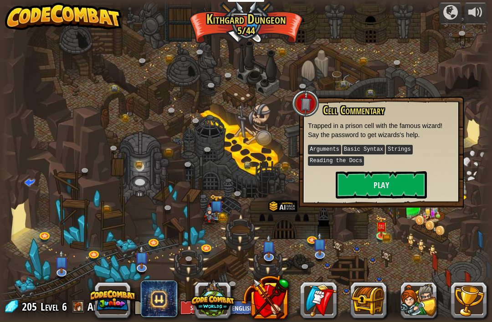
click at [403, 183] on button "Play" at bounding box center [381, 184] width 91 height 27
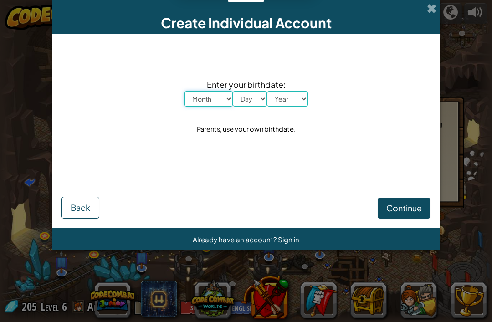
click at [224, 94] on select "Month January February March April May June July August September October Novem…" at bounding box center [209, 99] width 48 height 16
select select "4"
click at [256, 114] on div "Enter your birthdate: Month January February March April May June July August S…" at bounding box center [246, 107] width 369 height 128
click at [253, 100] on select "Day 1 2 3 4 5 6 7 8 9 10 11 12 13 14 15 16 17 18 19 20 21 22 23 24 25 26 27 28 …" at bounding box center [250, 99] width 34 height 16
select select "3"
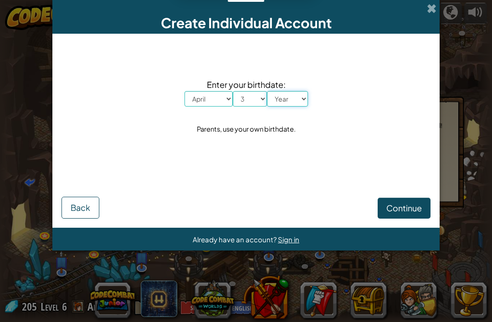
click at [290, 104] on select "Year [DATE] 2024 2023 2022 2021 2020 2019 2018 2017 2016 2015 2014 2013 2012 20…" at bounding box center [287, 99] width 41 height 16
click at [293, 105] on select "Year [DATE] 2024 2023 2022 2021 2020 2019 2018 2017 2016 2015 2014 2013 2012 20…" at bounding box center [287, 99] width 41 height 16
select select "2000"
click at [410, 204] on span "Continue" at bounding box center [405, 208] width 36 height 10
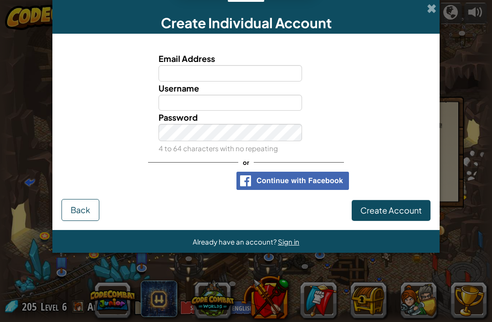
click at [205, 184] on div "Sign in with Google. Opens in new tab" at bounding box center [186, 181] width 84 height 20
click at [171, 178] on div "Sign in with Google. Opens in new tab" at bounding box center [186, 181] width 84 height 20
click at [184, 191] on div "Sign in with Google. Opens in new tab" at bounding box center [186, 181] width 84 height 20
click at [208, 189] on div "Sign in with Google. Opens in new tab" at bounding box center [186, 181] width 84 height 20
click at [203, 181] on div "Sign in with Google. Opens in new tab" at bounding box center [186, 181] width 84 height 20
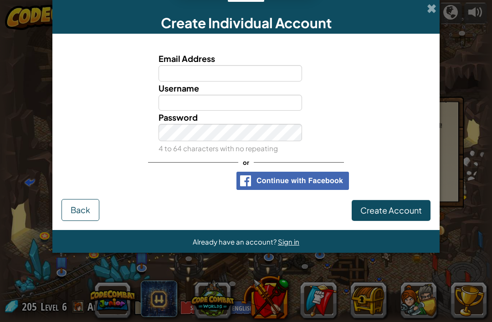
click at [212, 187] on div "Sign in with Google. Opens in new tab" at bounding box center [186, 181] width 84 height 20
click at [195, 171] on div "or" at bounding box center [246, 162] width 196 height 19
click at [180, 180] on div "Sign in with Google. Opens in new tab" at bounding box center [186, 181] width 84 height 20
click at [202, 182] on div "Sign in with Google. Opens in new tab" at bounding box center [186, 181] width 84 height 20
click at [204, 189] on div "Sign in with Google. Opens in new tab" at bounding box center [186, 181] width 84 height 20
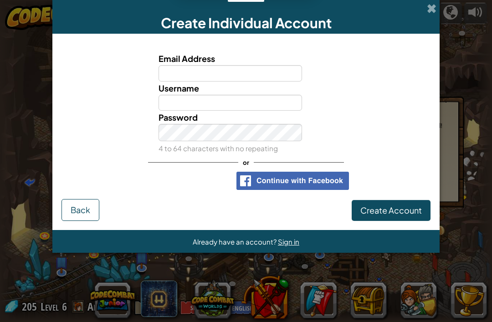
click at [207, 191] on div "Sign in with Google. Opens in new tab" at bounding box center [186, 181] width 84 height 20
click at [217, 189] on div "Sign in with Google. Opens in new tab" at bounding box center [186, 181] width 84 height 20
click at [233, 185] on div at bounding box center [247, 181] width 206 height 18
click at [218, 178] on div "Sign in with Google. Opens in new tab" at bounding box center [186, 181] width 84 height 20
click at [221, 180] on div "Sign in with Google. Opens in new tab" at bounding box center [186, 181] width 84 height 20
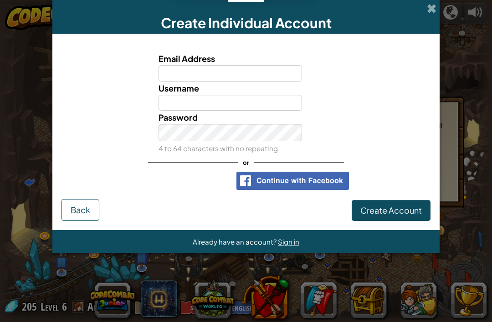
click at [387, 216] on span "Create Account" at bounding box center [392, 210] width 62 height 10
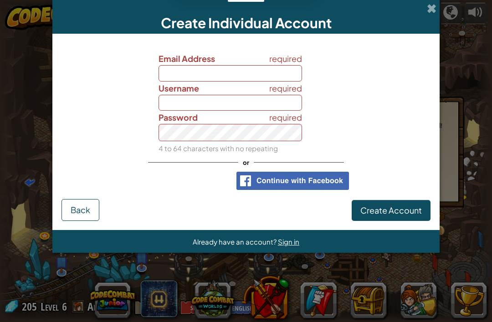
click at [387, 216] on span "Create Account" at bounding box center [392, 210] width 62 height 10
click at [435, 14] on div "Create Individual Account" at bounding box center [246, 17] width 388 height 34
click at [431, 9] on span at bounding box center [432, 9] width 10 height 10
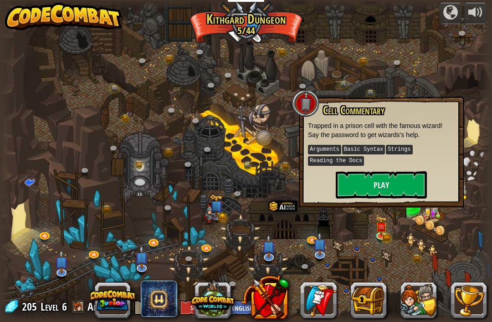
click at [432, 10] on div at bounding box center [246, 161] width 492 height 322
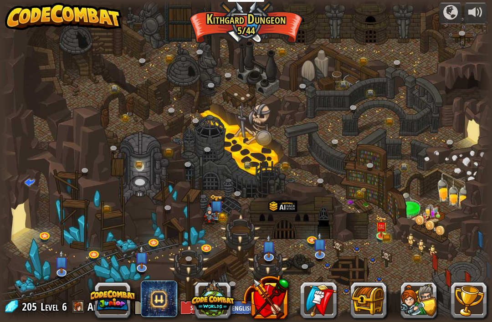
click at [396, 185] on div at bounding box center [246, 161] width 492 height 322
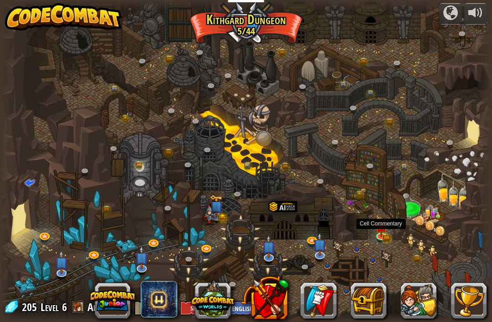
click at [385, 232] on img at bounding box center [381, 227] width 12 height 20
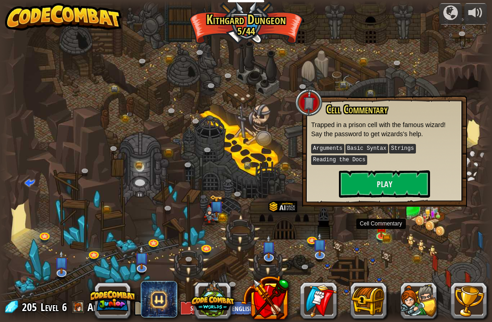
click at [411, 180] on button "Play" at bounding box center [384, 184] width 91 height 27
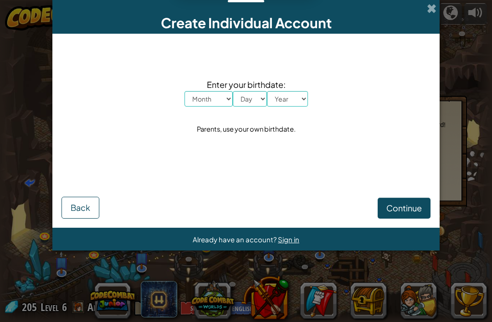
click at [426, 14] on div "Create Individual Account" at bounding box center [246, 17] width 388 height 34
click at [428, 12] on span at bounding box center [432, 9] width 10 height 10
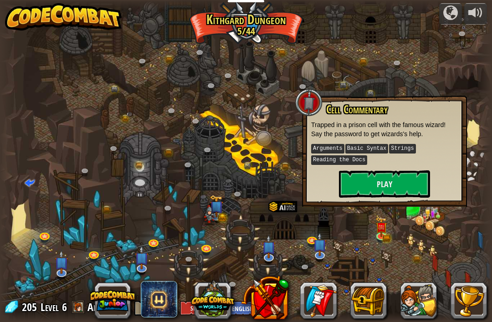
click at [421, 17] on div at bounding box center [246, 161] width 492 height 322
